Goal: Book appointment/travel/reservation

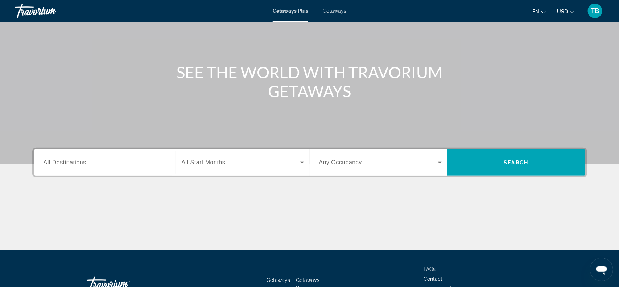
scroll to position [54, 0]
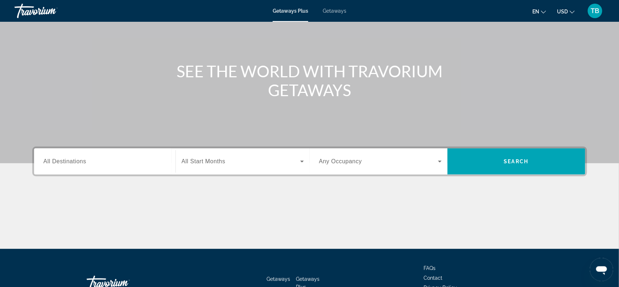
click at [336, 12] on span "Getaways" at bounding box center [335, 11] width 24 height 6
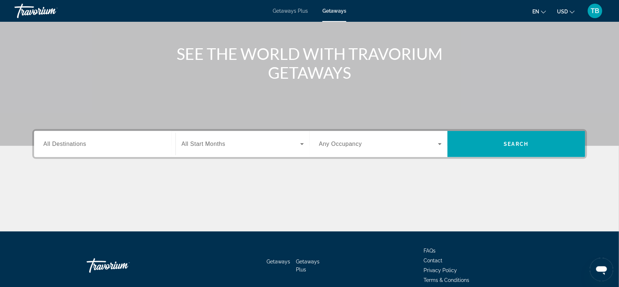
scroll to position [72, 0]
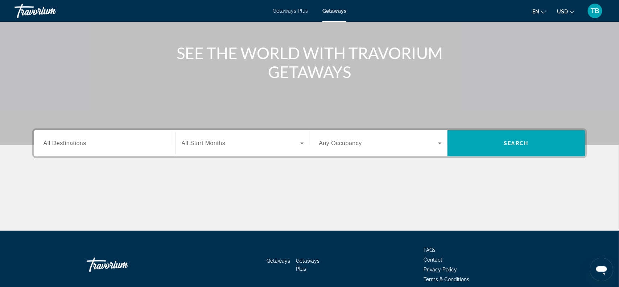
click at [58, 146] on span "All Destinations" at bounding box center [64, 143] width 43 height 6
click at [58, 146] on input "Destination All Destinations" at bounding box center [104, 143] width 122 height 9
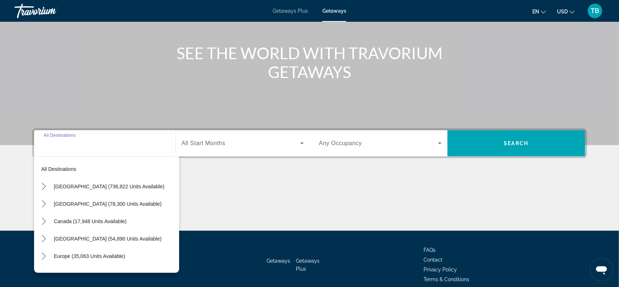
scroll to position [105, 0]
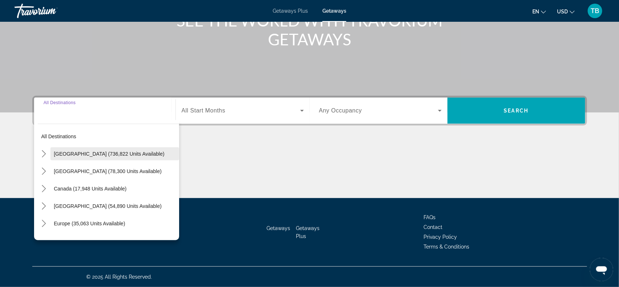
click at [66, 154] on span "[GEOGRAPHIC_DATA] (736,822 units available)" at bounding box center [109, 154] width 111 height 6
type input "**********"
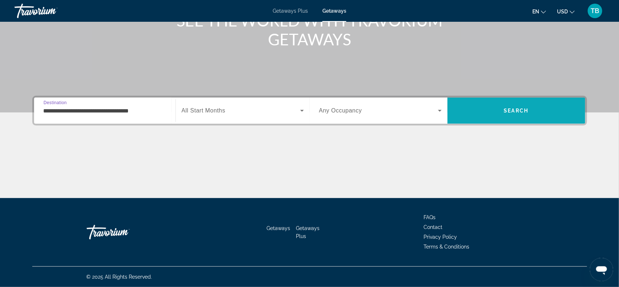
click at [514, 111] on span "Search" at bounding box center [516, 111] width 25 height 6
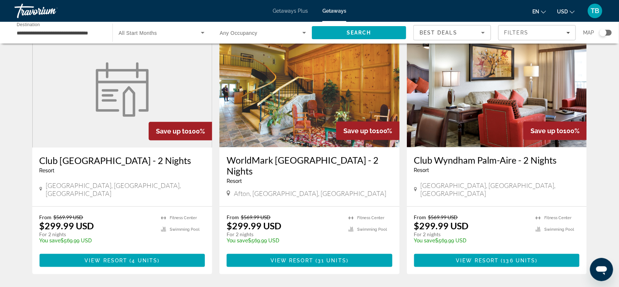
scroll to position [308, 0]
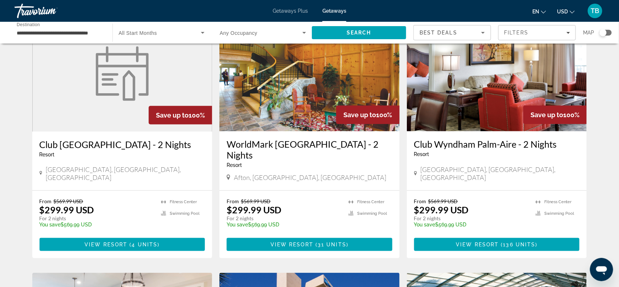
click at [50, 41] on div "**********" at bounding box center [60, 32] width 86 height 21
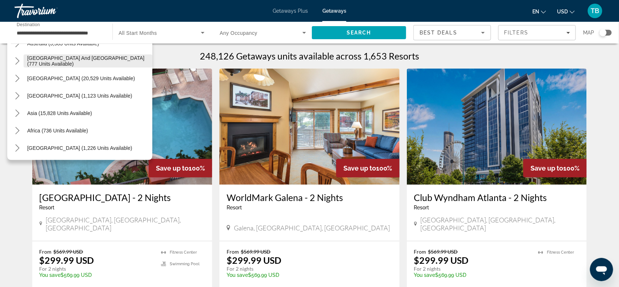
scroll to position [0, 0]
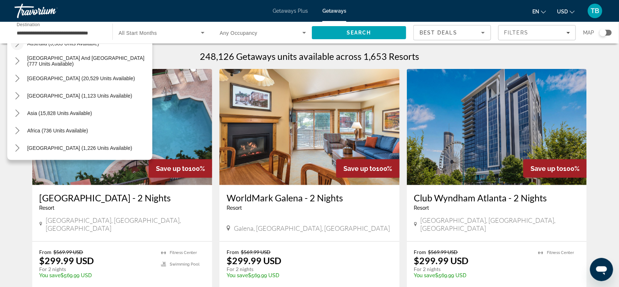
click at [18, 50] on span "Toggle Australia (3,583 units available) submenu" at bounding box center [17, 43] width 17 height 17
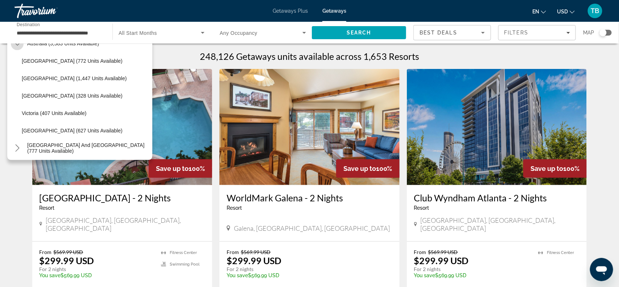
scroll to position [890, 0]
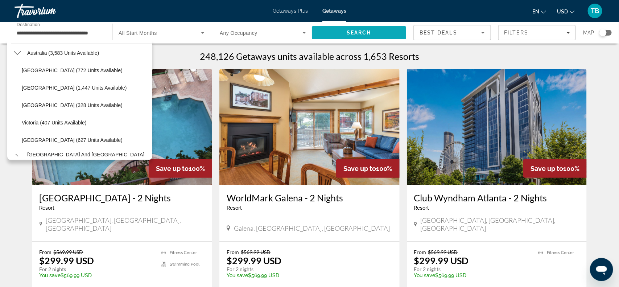
click at [363, 35] on span "Search" at bounding box center [358, 33] width 25 height 6
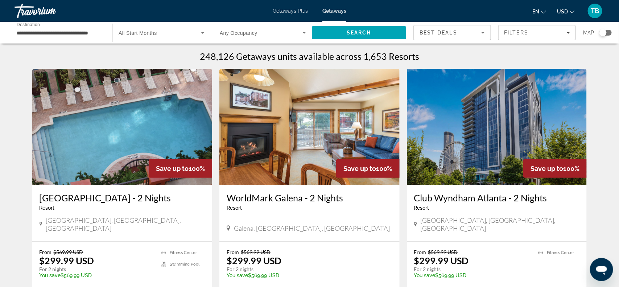
click at [458, 38] on div "Best Deals" at bounding box center [451, 35] width 65 height 20
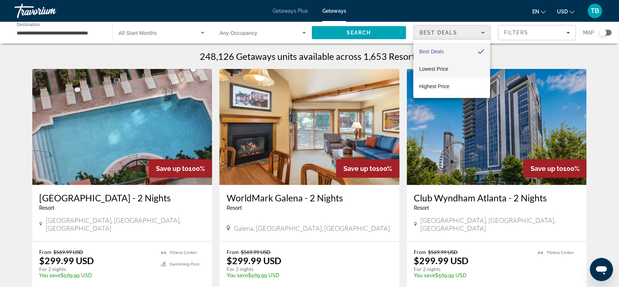
click at [444, 69] on span "Lowest Price" at bounding box center [433, 69] width 29 height 6
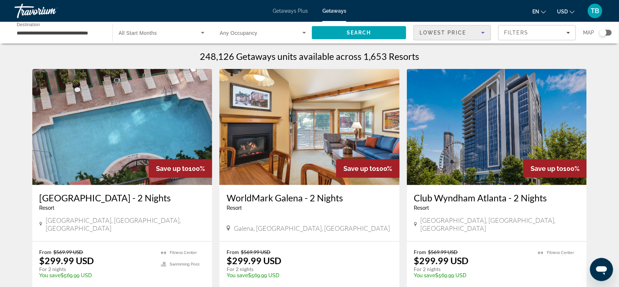
click at [58, 34] on input "**********" at bounding box center [60, 33] width 86 height 9
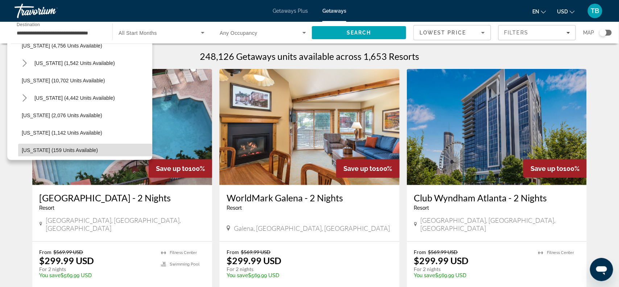
scroll to position [356, 0]
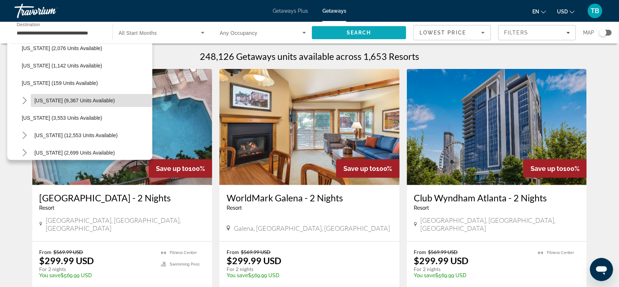
click at [361, 38] on span "Search" at bounding box center [359, 32] width 94 height 17
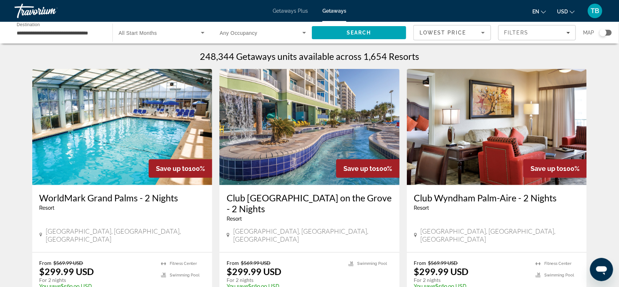
click at [234, 37] on span "Search widget" at bounding box center [261, 32] width 83 height 9
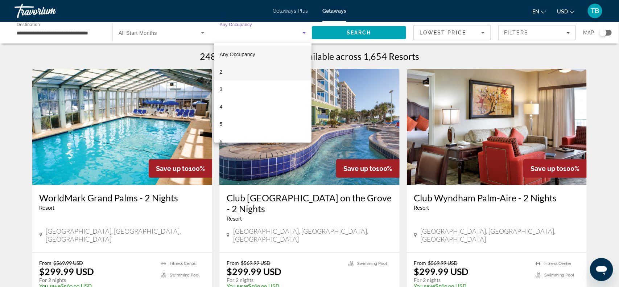
click at [234, 71] on mat-option "2" at bounding box center [263, 71] width 98 height 17
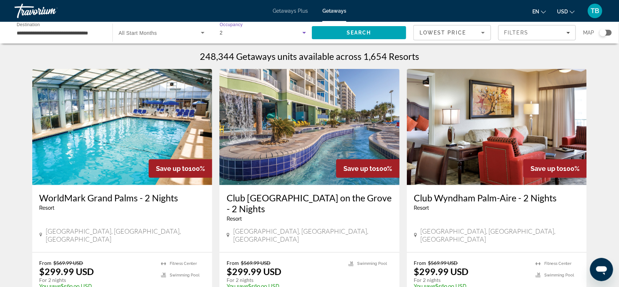
click at [205, 32] on icon "Search widget" at bounding box center [202, 32] width 9 height 9
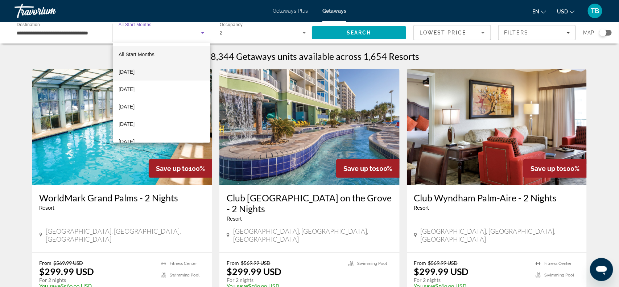
click at [157, 72] on mat-option "[DATE]" at bounding box center [161, 71] width 97 height 17
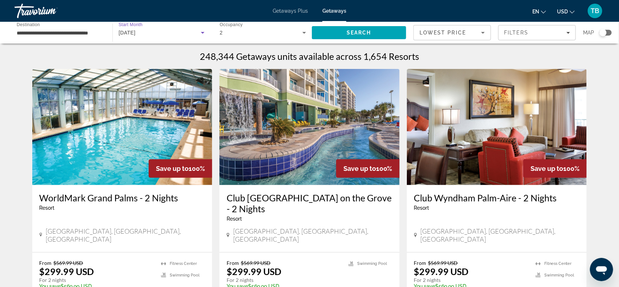
click at [476, 38] on div "Lowest Price" at bounding box center [451, 35] width 65 height 20
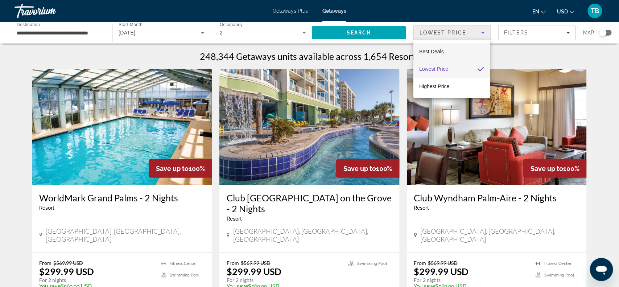
click at [457, 54] on mat-option "Best Deals" at bounding box center [451, 51] width 77 height 17
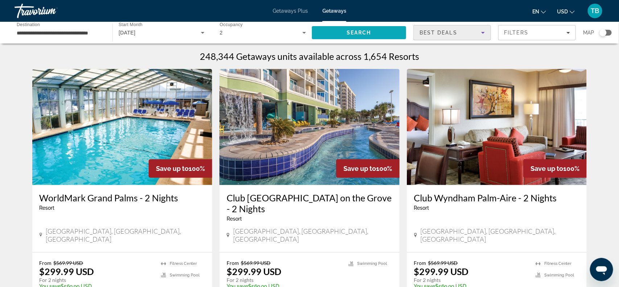
click at [380, 36] on span "Search" at bounding box center [359, 32] width 94 height 17
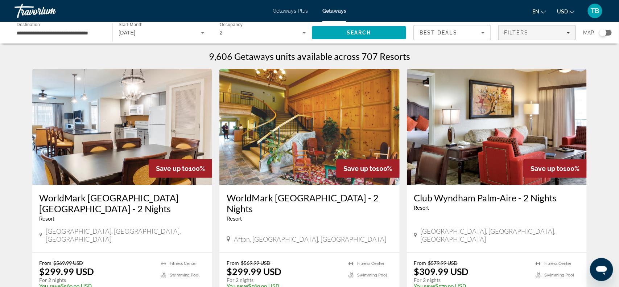
click at [568, 31] on icon "Filters" at bounding box center [568, 33] width 4 height 4
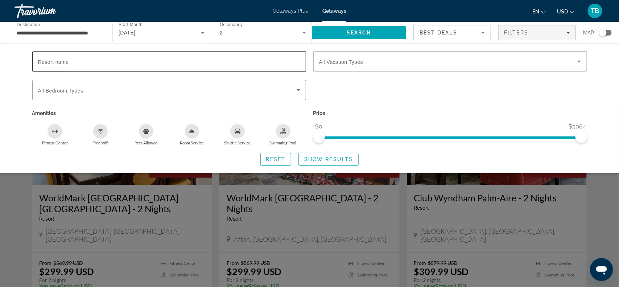
click at [124, 57] on input "Resort name" at bounding box center [169, 61] width 262 height 9
type input "**********"
click at [345, 32] on span "Search" at bounding box center [359, 32] width 94 height 17
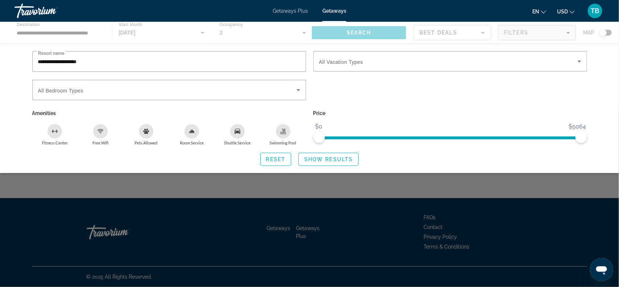
click at [345, 32] on span "Search" at bounding box center [359, 32] width 94 height 17
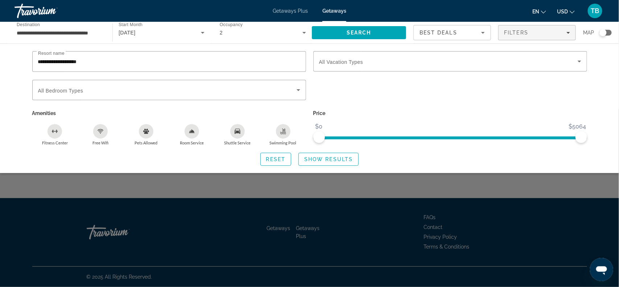
click at [176, 213] on div "Search widget" at bounding box center [309, 198] width 619 height 178
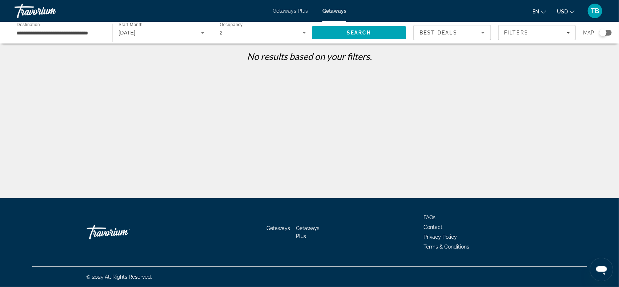
click at [78, 35] on input "**********" at bounding box center [60, 33] width 86 height 9
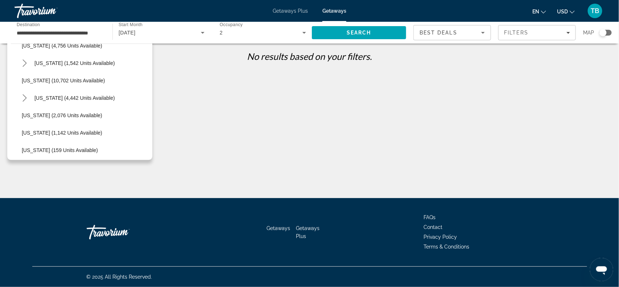
scroll to position [356, 0]
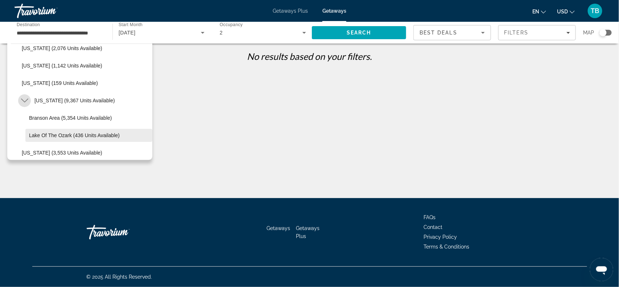
click at [43, 137] on span "Lake of the Ozark (436 units available)" at bounding box center [74, 135] width 91 height 6
type input "**********"
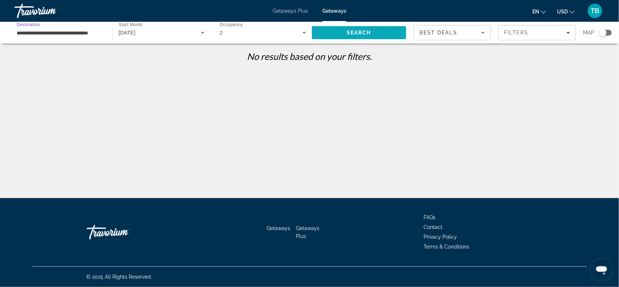
click at [349, 32] on span "Search" at bounding box center [358, 33] width 25 height 6
click at [285, 8] on span "Getaways Plus" at bounding box center [289, 11] width 35 height 6
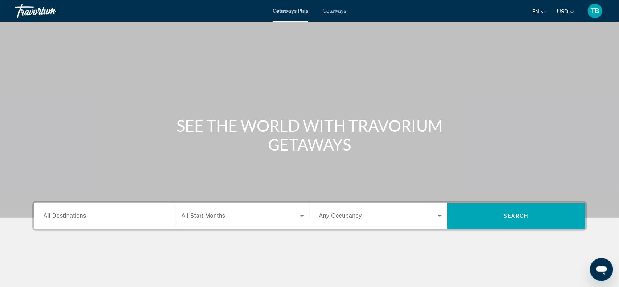
click at [342, 13] on span "Getaways" at bounding box center [335, 11] width 24 height 6
click at [595, 12] on span "TB" at bounding box center [595, 10] width 8 height 7
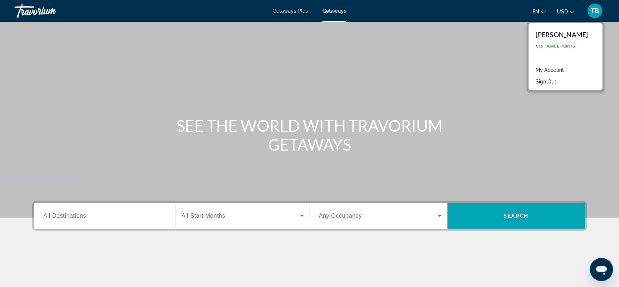
click at [547, 47] on span "540 Travel Points" at bounding box center [555, 46] width 39 height 5
click at [44, 15] on div "Travorium" at bounding box center [50, 10] width 72 height 19
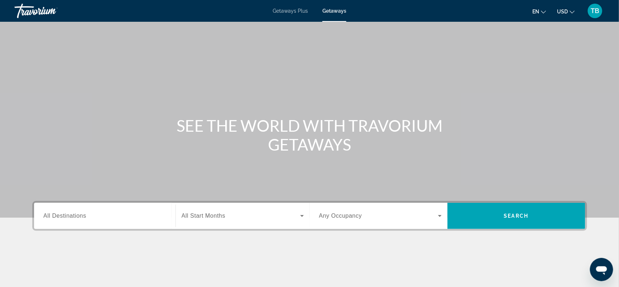
click at [44, 15] on div "Travorium" at bounding box center [50, 10] width 72 height 19
